Goal: Information Seeking & Learning: Find specific fact

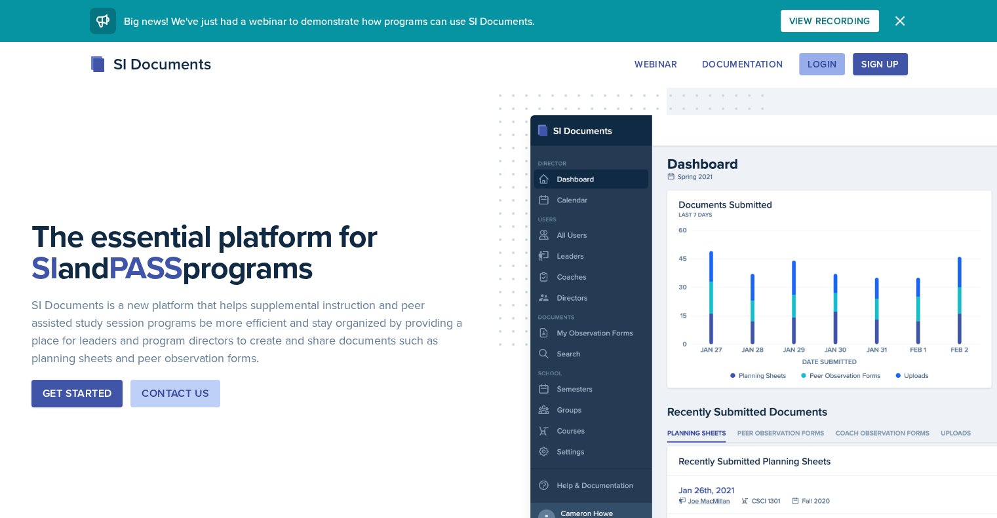
click at [845, 58] on button "Login" at bounding box center [822, 64] width 46 height 22
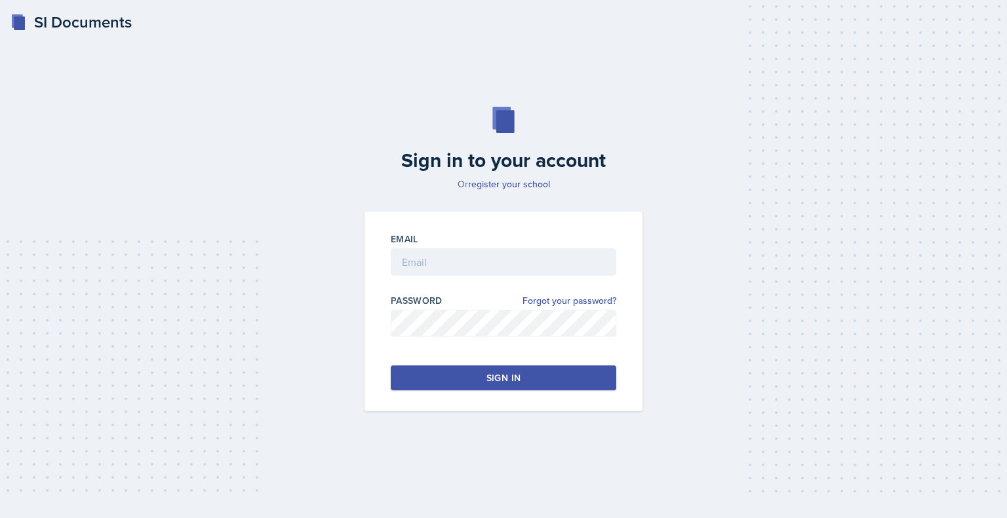
click at [490, 276] on div at bounding box center [503, 282] width 225 height 13
click at [490, 269] on input "email" at bounding box center [503, 262] width 225 height 28
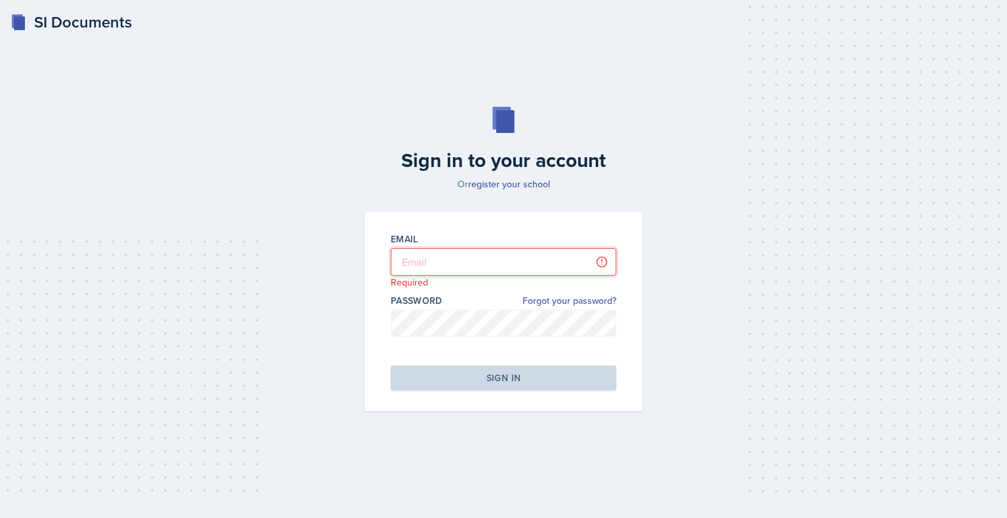
type input "[EMAIL_ADDRESS][DOMAIN_NAME]"
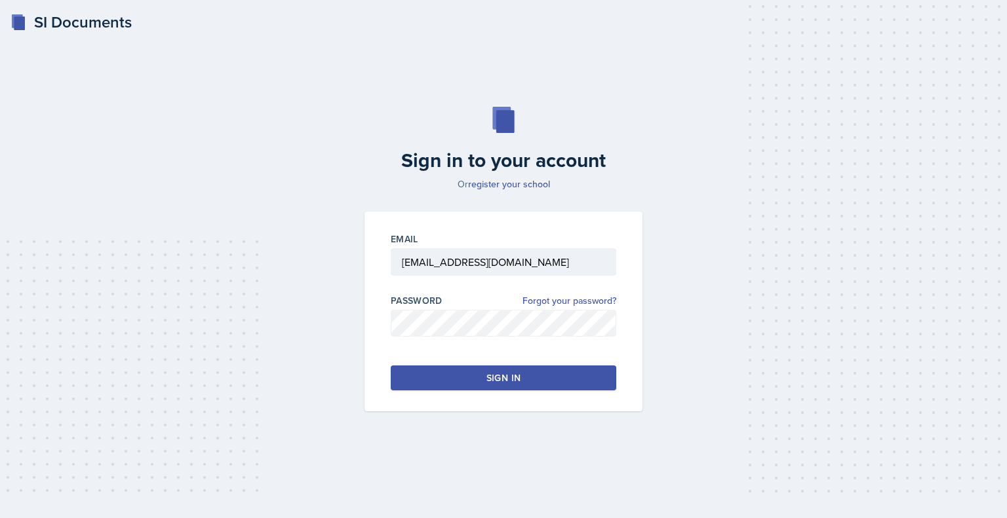
click at [527, 370] on button "Sign in" at bounding box center [503, 378] width 225 height 25
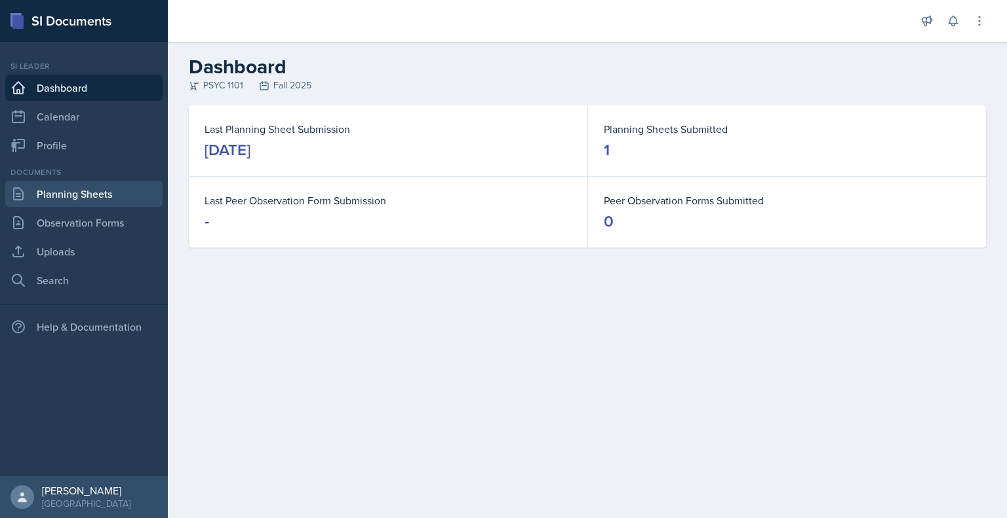
click at [73, 202] on link "Planning Sheets" at bounding box center [83, 194] width 157 height 26
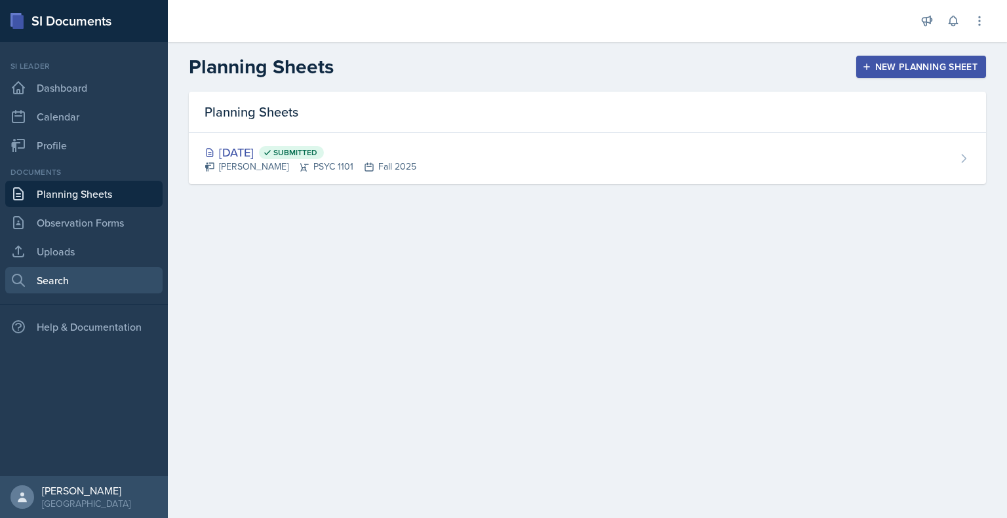
click at [106, 283] on link "Search" at bounding box center [83, 280] width 157 height 26
select select "all"
select select "1"
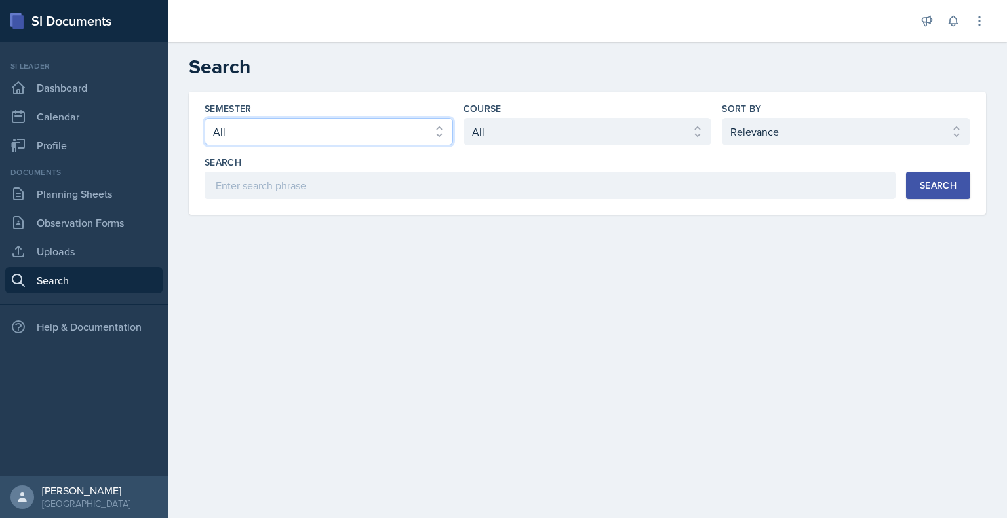
click at [316, 124] on select "Select semester All Fall 2025 Summer 2025 Spring 2025 Fall 2024 Summer 2024 Spr…" at bounding box center [328, 132] width 248 height 28
click at [510, 146] on div "Semester Select semester All Fall 2025 Summer 2025 Spring 2025 Fall 2024 Summer…" at bounding box center [586, 150] width 765 height 97
click at [516, 135] on select "Select course All ACCT 2101 ACCT 2102 ACCT 4050 ANTH 1102 ANTH 3301 ARCH 1000 A…" at bounding box center [587, 132] width 248 height 28
select select "93a945cf-eb40-40a1-82f0-d0905c6d75b7"
click at [463, 118] on select "Select course All ACCT 2101 ACCT 2102 ACCT 4050 ANTH 1102 ANTH 3301 ARCH 1000 A…" at bounding box center [587, 132] width 248 height 28
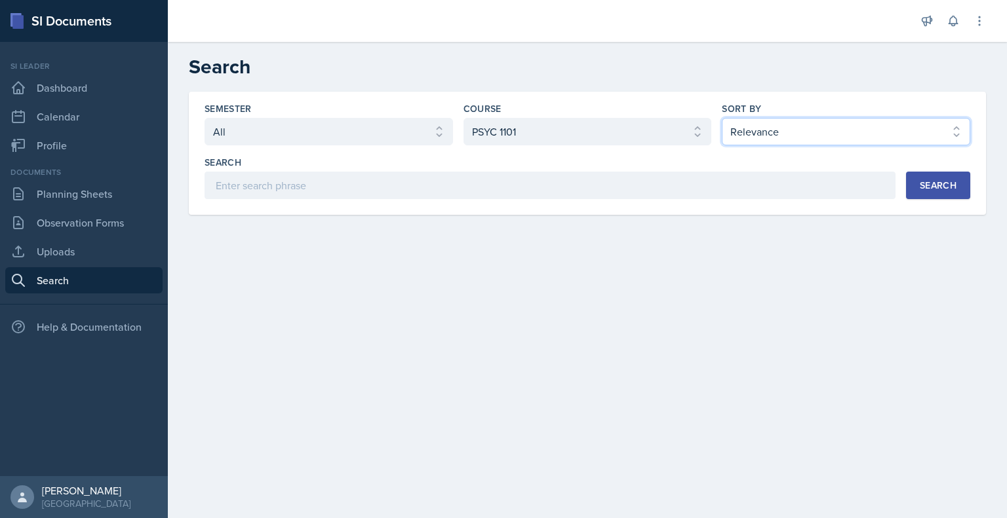
click at [822, 118] on select "Select sort by Relevance Document Date (Asc) Document Date (Desc)" at bounding box center [846, 132] width 248 height 28
click at [807, 128] on select "Select sort by Relevance Document Date (Asc) Document Date (Desc)" at bounding box center [846, 132] width 248 height 28
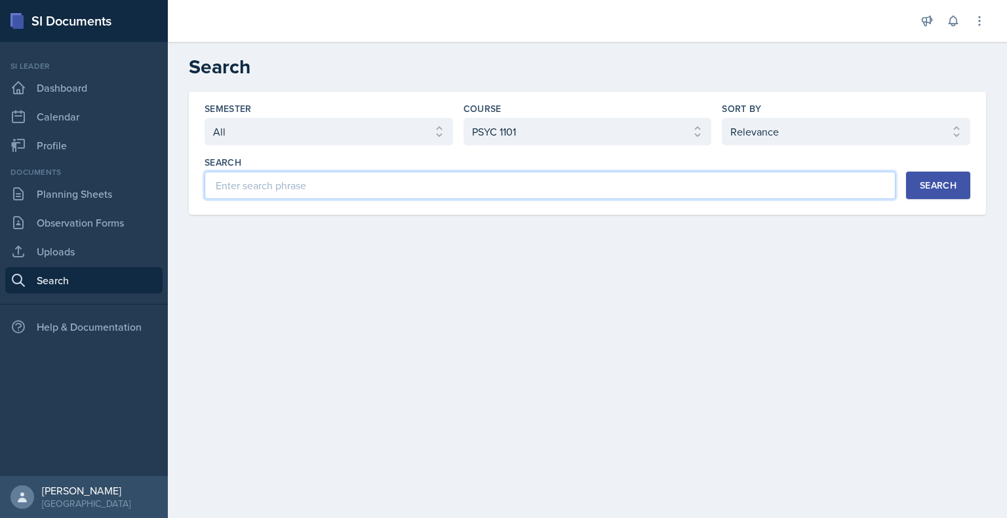
click at [734, 182] on input at bounding box center [549, 186] width 691 height 28
click at [218, 188] on input "methods" at bounding box center [549, 186] width 691 height 28
click at [283, 183] on input "research methods" at bounding box center [549, 186] width 691 height 28
type input "research"
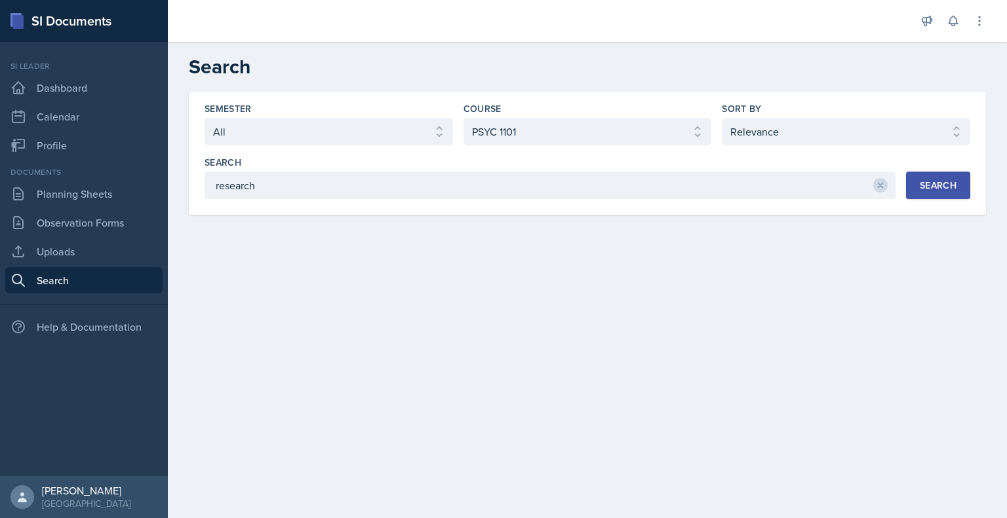
click at [925, 191] on div "Search" at bounding box center [937, 185] width 37 height 10
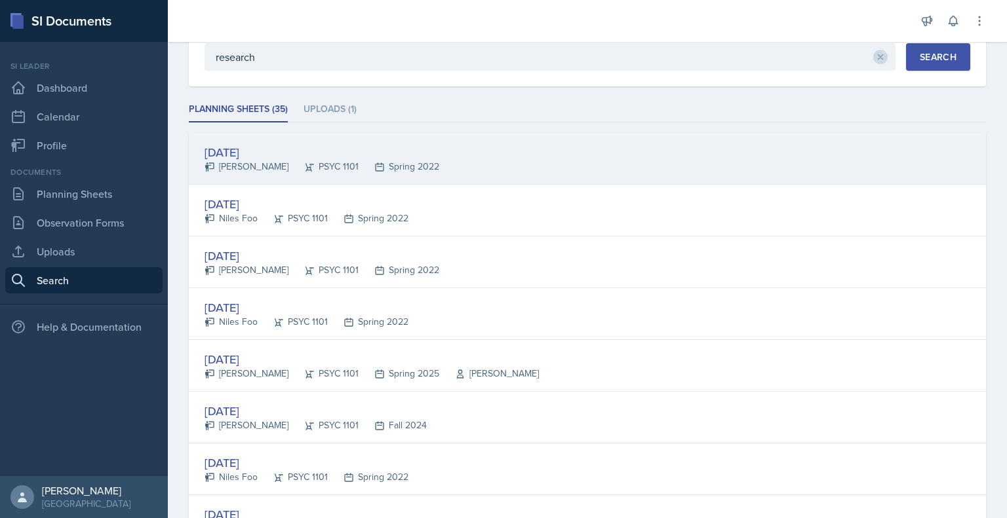
scroll to position [128, 0]
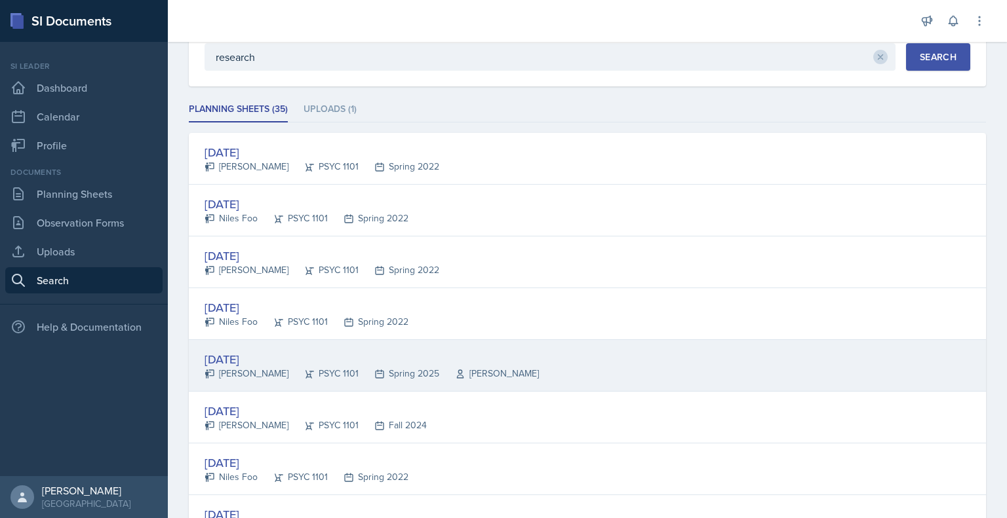
click at [370, 361] on div "[DATE]" at bounding box center [371, 360] width 334 height 18
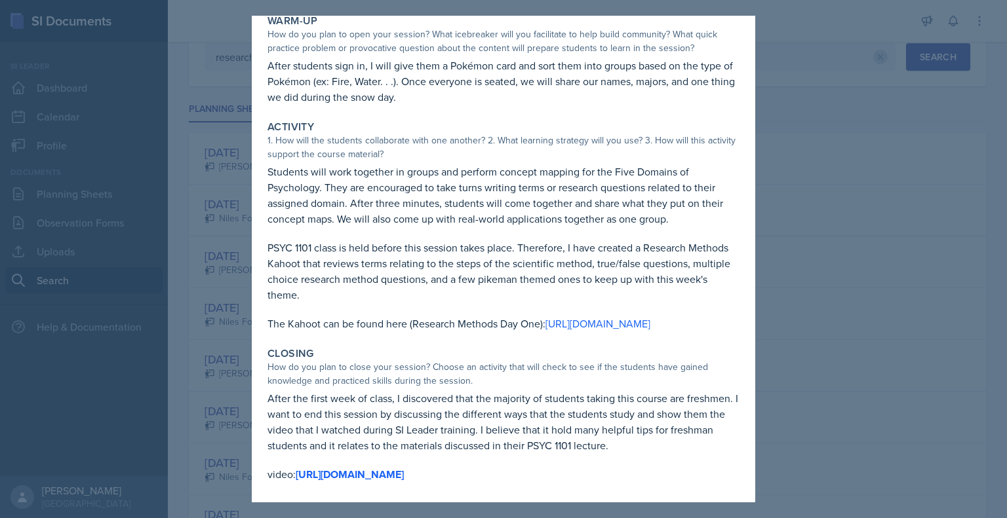
scroll to position [85, 0]
click at [881, 204] on div at bounding box center [503, 259] width 1007 height 518
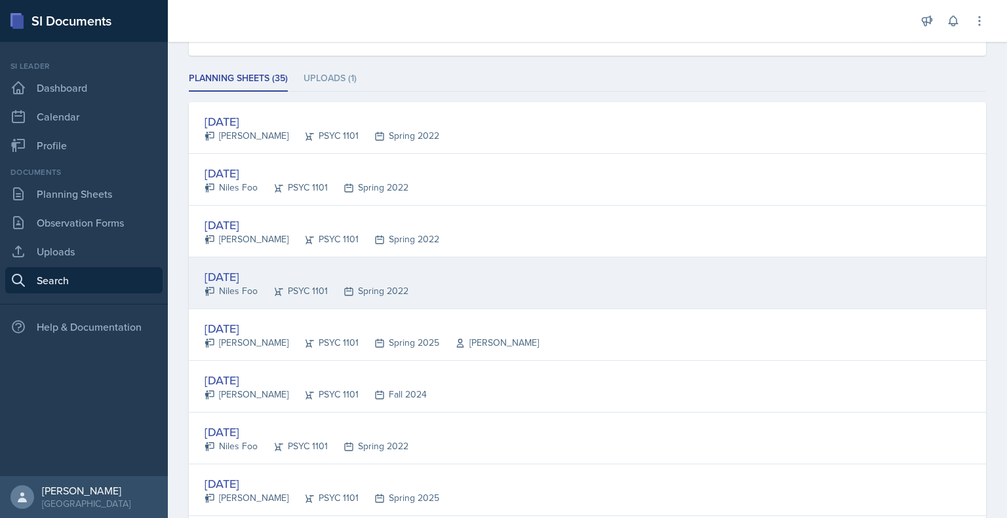
scroll to position [160, 0]
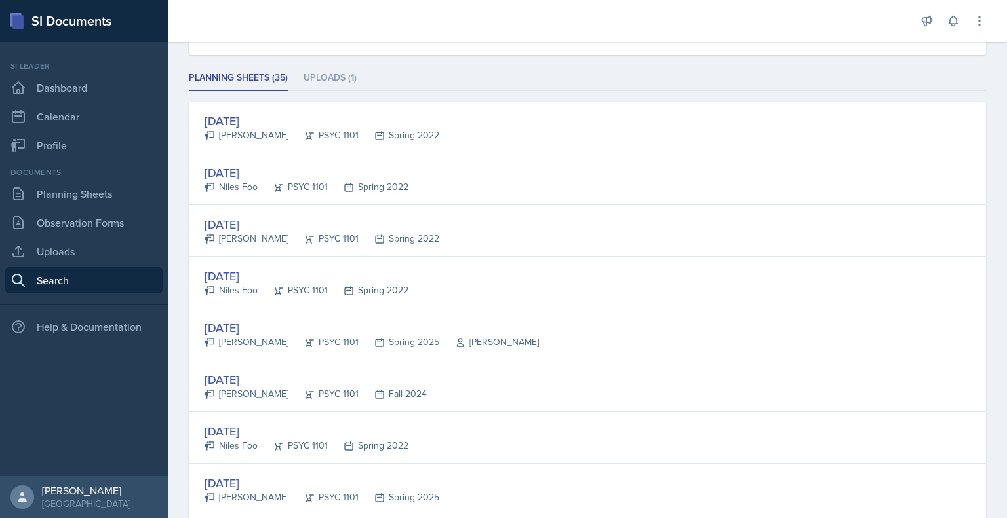
click at [436, 230] on div "[DATE] [PERSON_NAME] PSYC 1101 Spring 2022" at bounding box center [587, 231] width 797 height 52
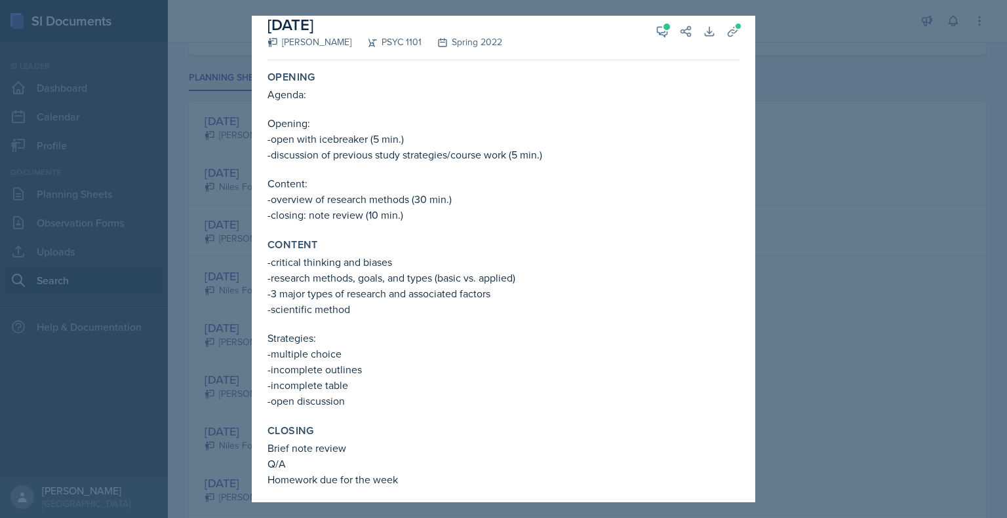
scroll to position [18, 0]
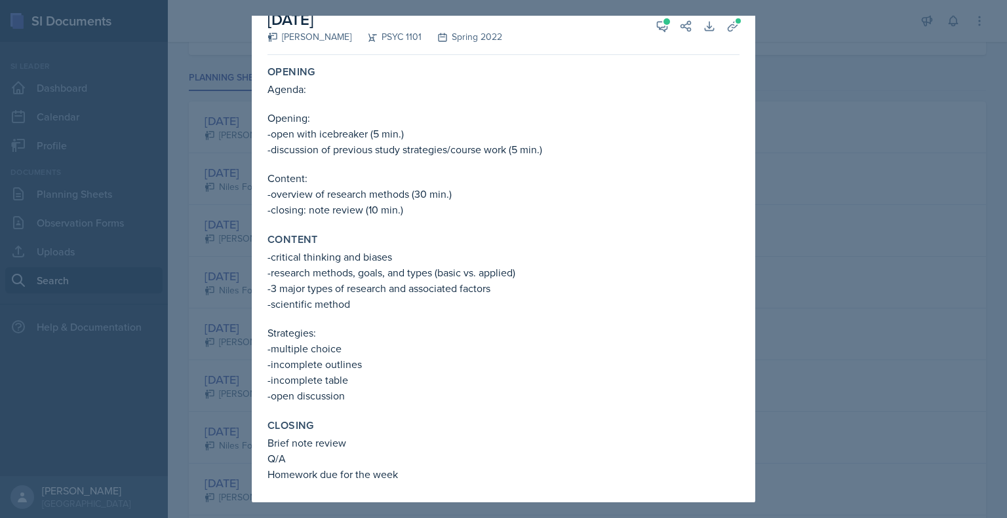
click at [881, 285] on div at bounding box center [503, 259] width 1007 height 518
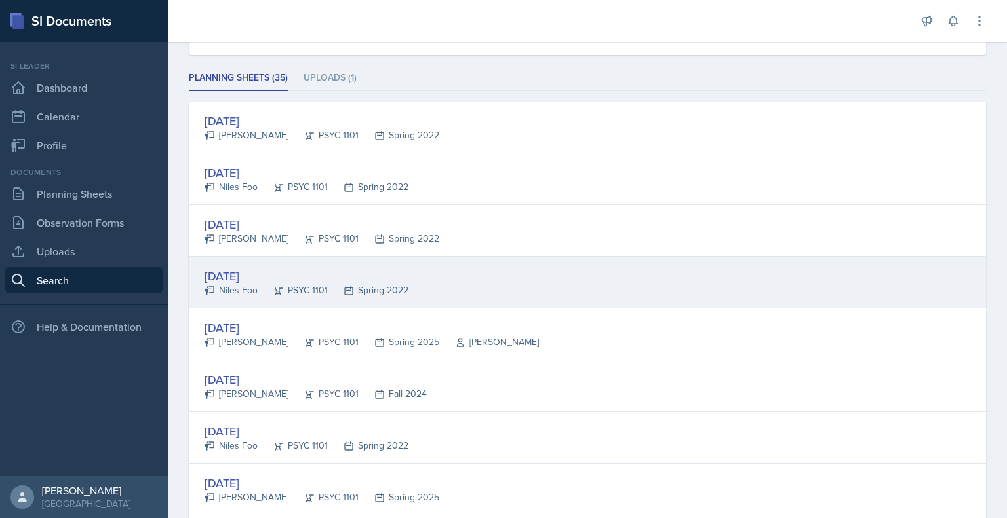
click at [437, 284] on div "[DATE] [PERSON_NAME] PSYC 1101 Spring 2022" at bounding box center [587, 283] width 797 height 52
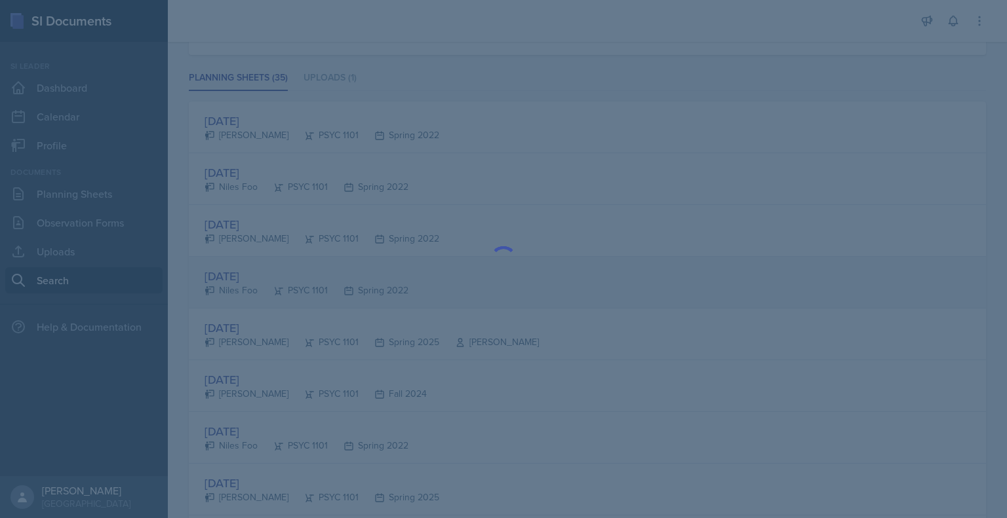
scroll to position [0, 0]
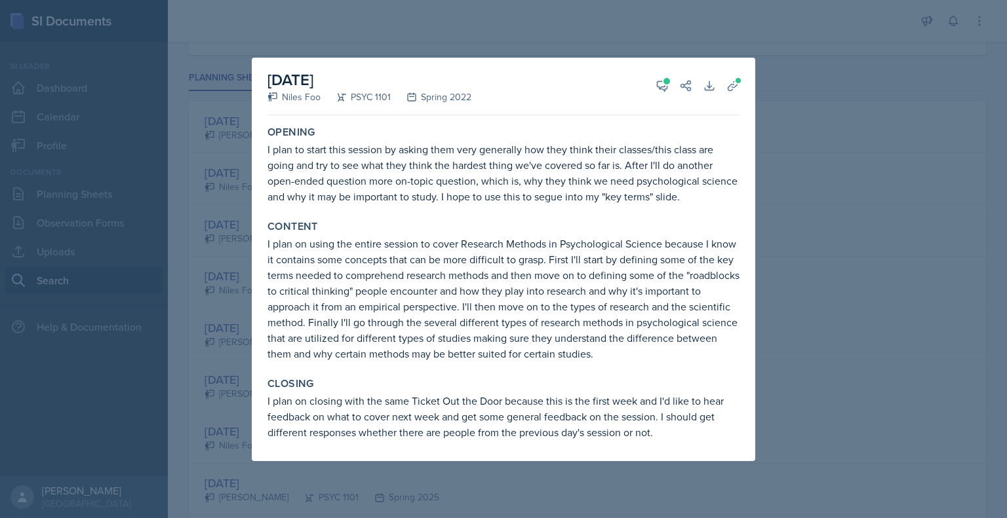
click at [784, 273] on div at bounding box center [503, 259] width 1007 height 518
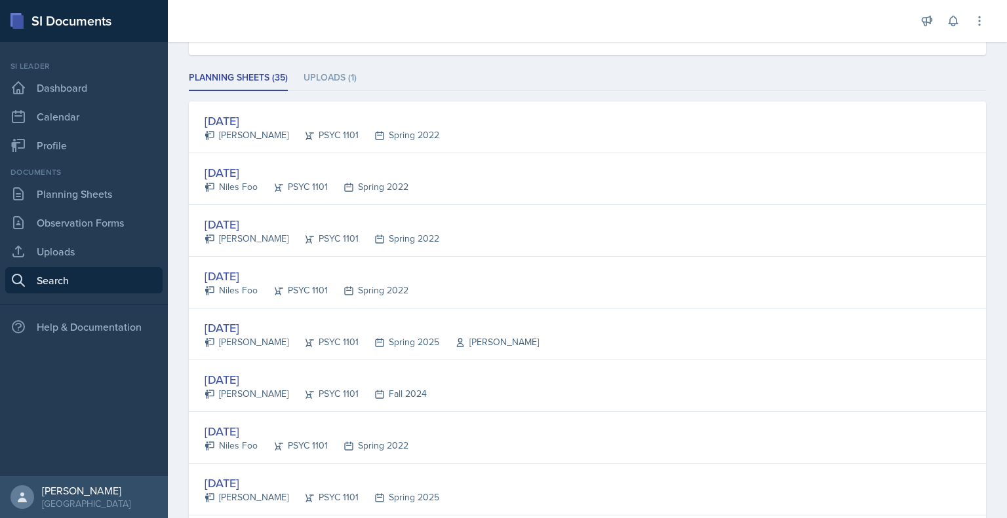
click at [448, 376] on div "[DATE] [PERSON_NAME] PSYC 1101 Fall 2024" at bounding box center [587, 386] width 797 height 52
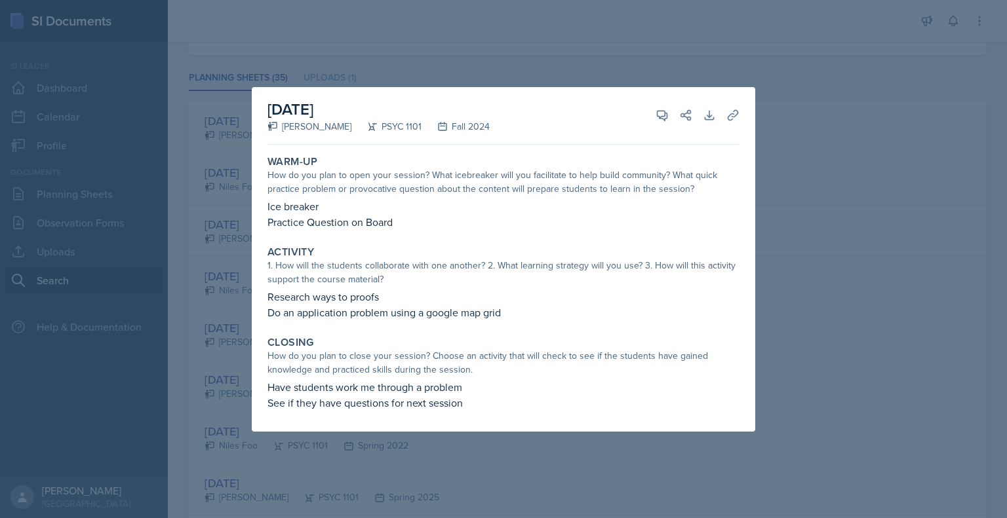
click at [820, 249] on div at bounding box center [503, 259] width 1007 height 518
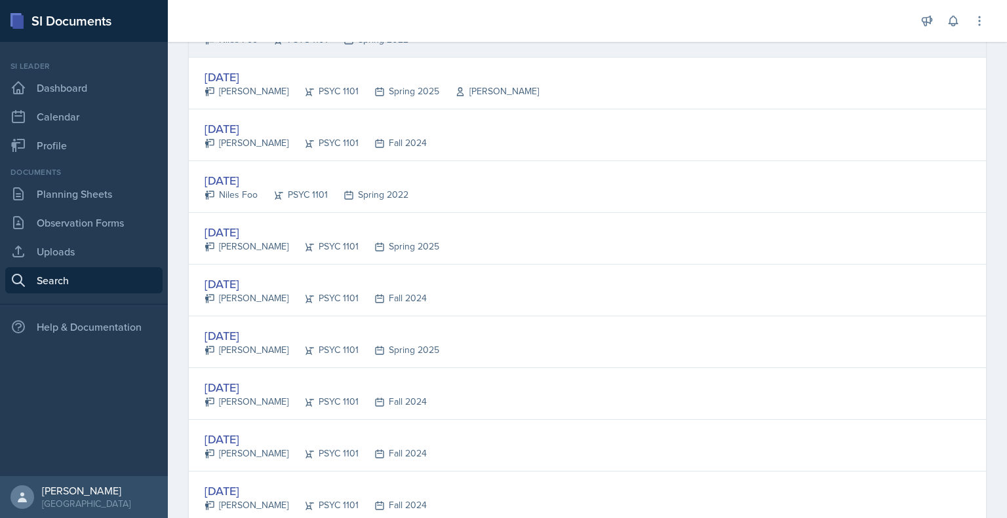
scroll to position [412, 0]
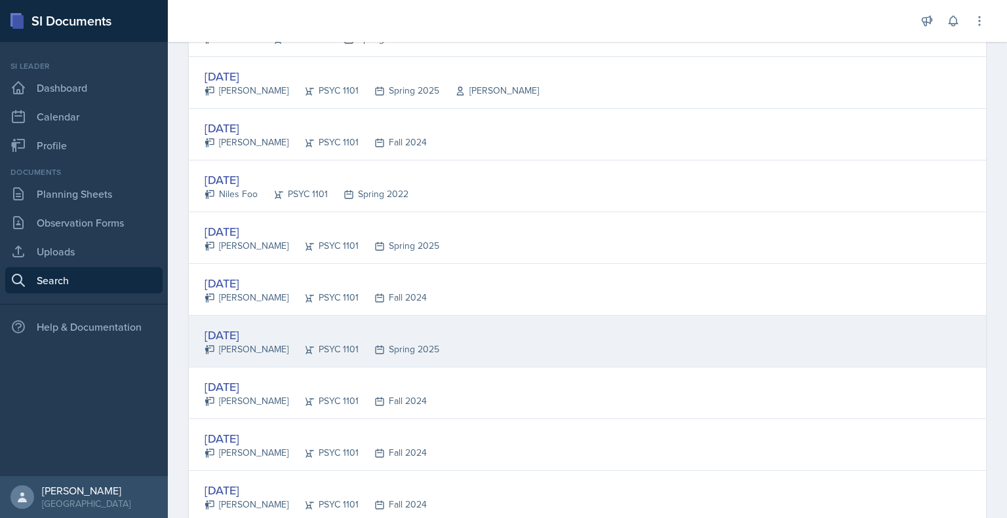
click at [453, 334] on div "[DATE] [PERSON_NAME] PSYC 1101 Spring 2025" at bounding box center [587, 342] width 797 height 52
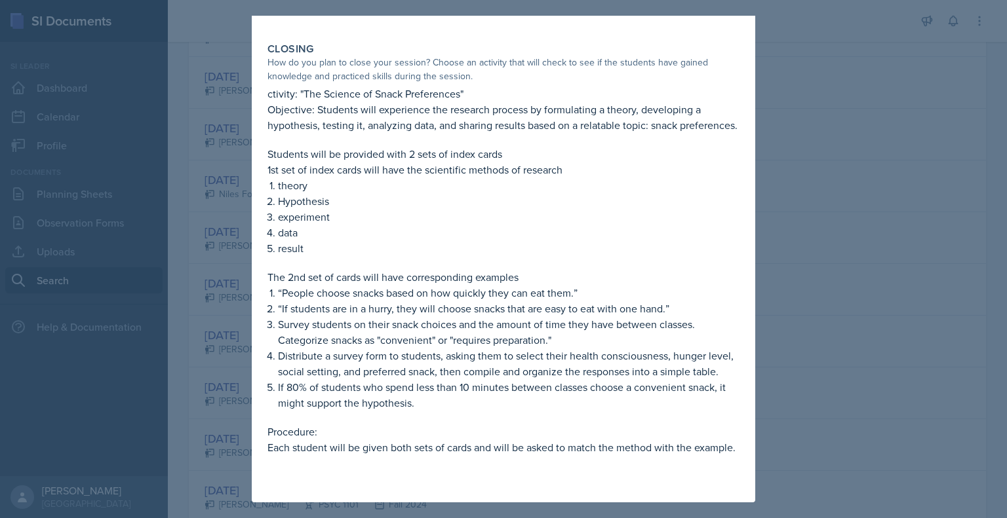
scroll to position [667, 0]
click at [815, 132] on div at bounding box center [503, 259] width 1007 height 518
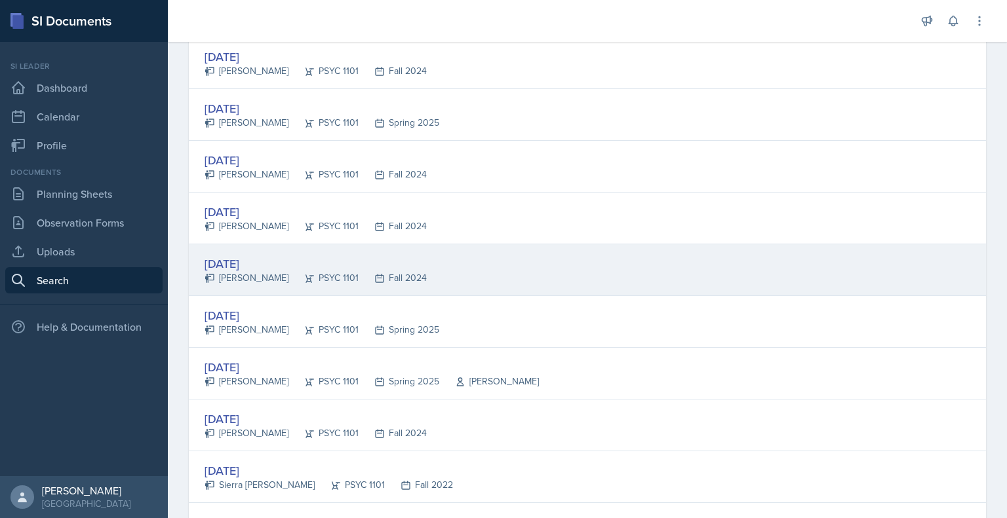
scroll to position [637, 0]
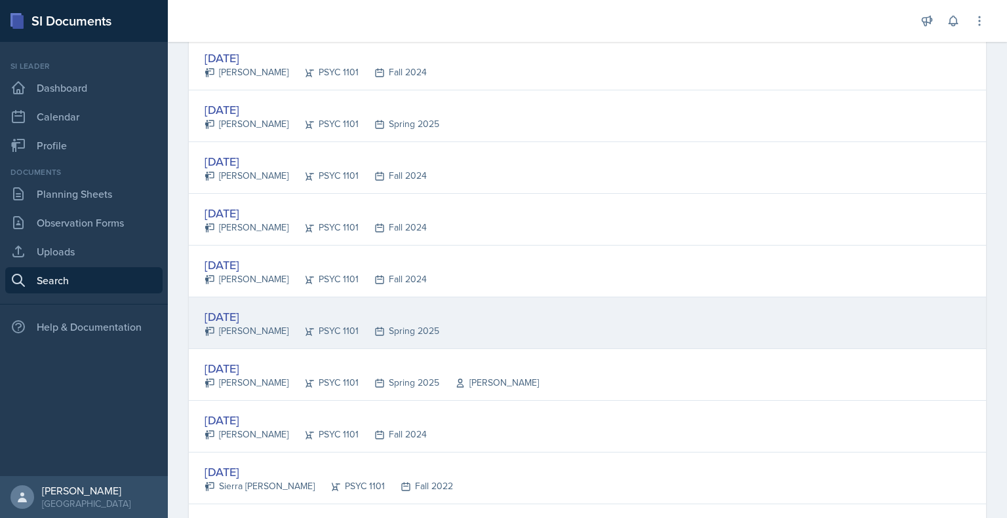
click at [448, 331] on div "[DATE] [PERSON_NAME] PSYC 1101 Spring 2025" at bounding box center [587, 324] width 797 height 52
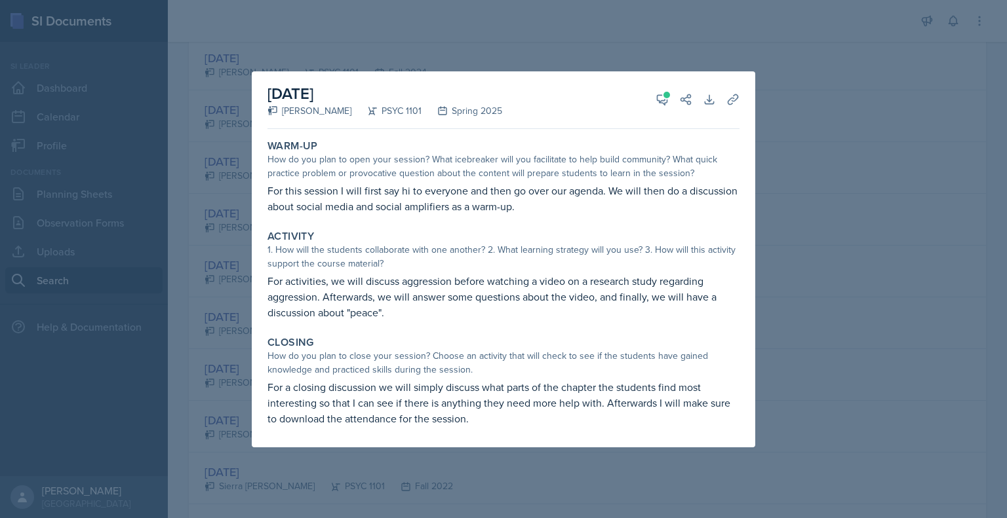
click at [762, 271] on div at bounding box center [503, 259] width 1007 height 518
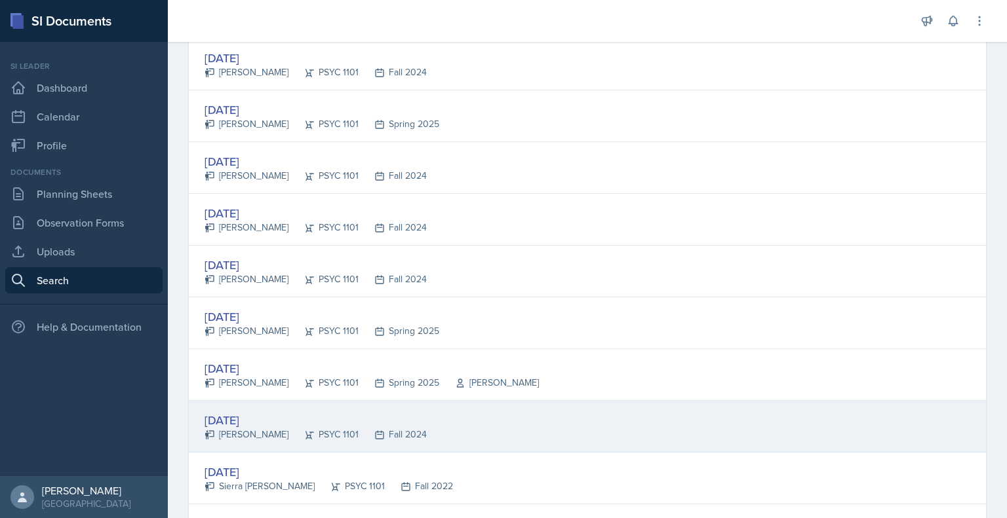
scroll to position [910, 0]
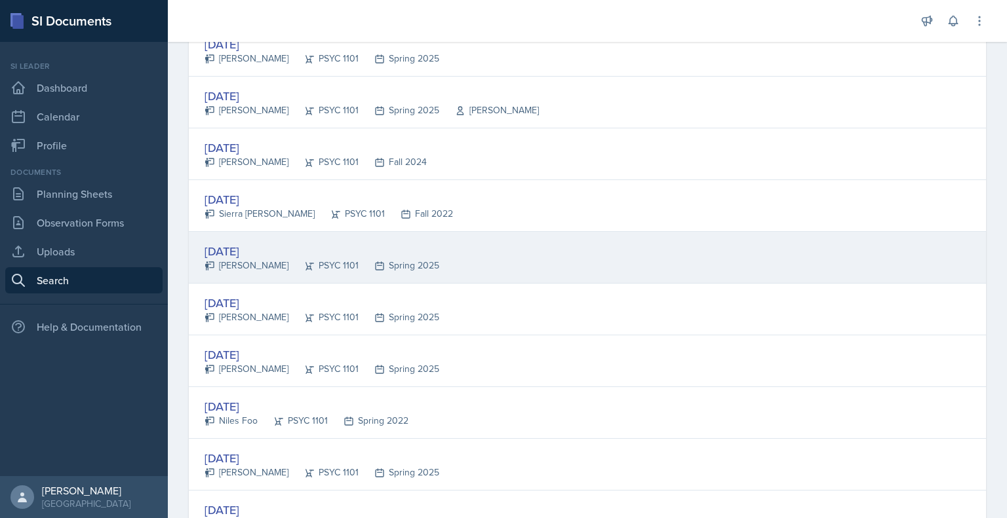
click at [596, 270] on div "[DATE] [PERSON_NAME] PSYC 1101 Spring 2025" at bounding box center [587, 258] width 797 height 52
